Goal: Transaction & Acquisition: Purchase product/service

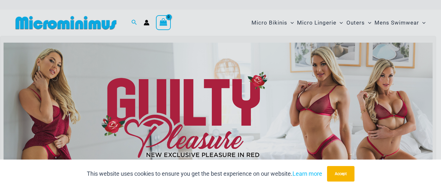
click at [313, 137] on div "“The Hottest Styles You’ve Never Seen” Exclusive Looks. Private Drops. Only Our…" at bounding box center [220, 94] width 441 height 188
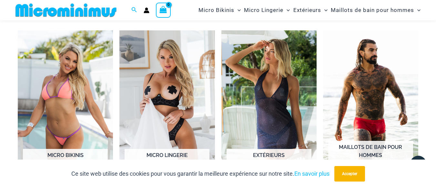
scroll to position [459, 0]
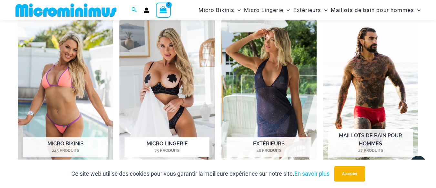
click at [181, 87] on img "Visitez la catégorie de produits Micro Lingerie" at bounding box center [166, 93] width 95 height 148
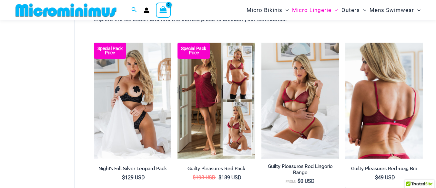
scroll to position [88, 0]
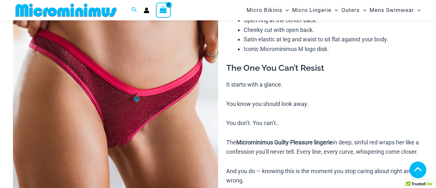
scroll to position [229, 0]
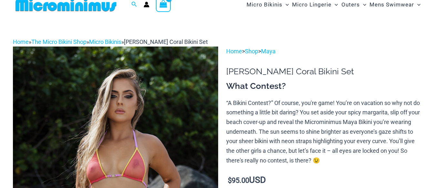
scroll to position [78, 0]
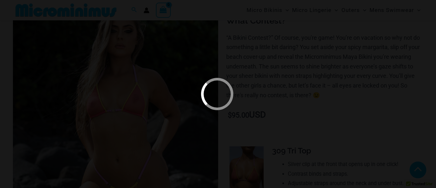
click at [299, 47] on div at bounding box center [218, 94] width 436 height 188
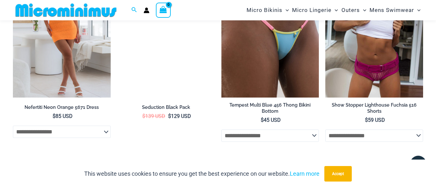
scroll to position [1002, 0]
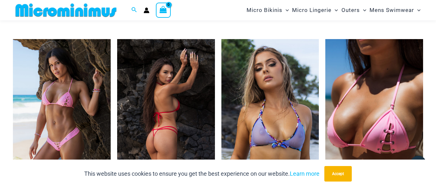
click at [168, 80] on img at bounding box center [166, 112] width 98 height 147
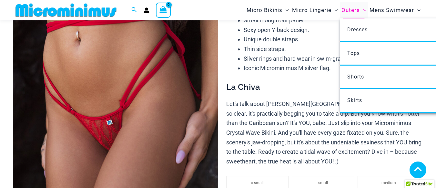
scroll to position [620, 0]
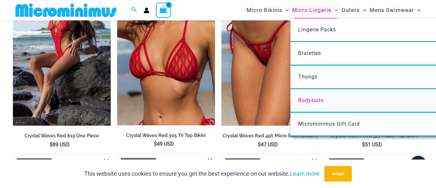
click at [313, 99] on span "Bodysuits" at bounding box center [311, 100] width 26 height 6
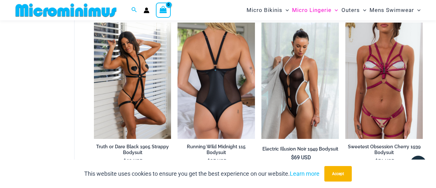
scroll to position [48, 0]
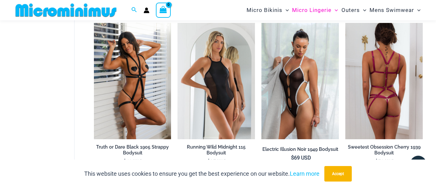
click at [377, 98] on img at bounding box center [385, 81] width 78 height 116
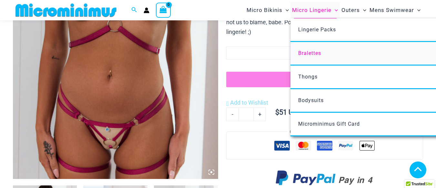
scroll to position [382, 0]
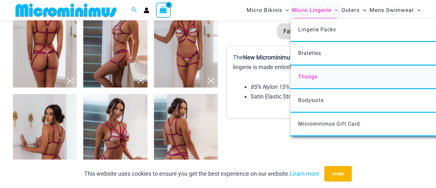
click at [312, 79] on link "Thongs" at bounding box center [387, 78] width 192 height 24
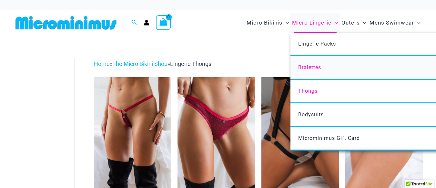
click at [305, 72] on link "Bralettes" at bounding box center [387, 68] width 192 height 24
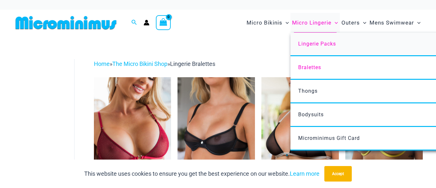
click at [307, 48] on link "Lingerie Packs" at bounding box center [387, 45] width 192 height 24
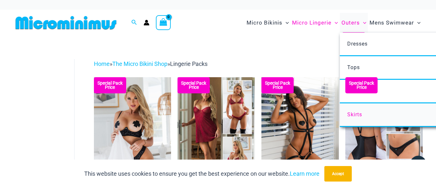
click at [401, 109] on link "Skirts" at bounding box center [436, 115] width 192 height 24
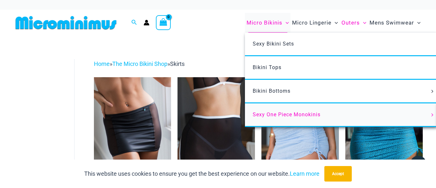
click at [269, 115] on span "Sexy One Piece Monokinis" at bounding box center [287, 114] width 68 height 6
